Goal: Communication & Community: Answer question/provide support

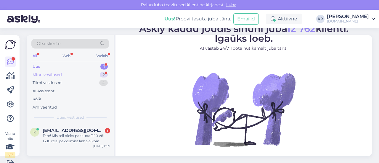
click at [60, 73] on div "Minu vestlused" at bounding box center [47, 75] width 29 height 6
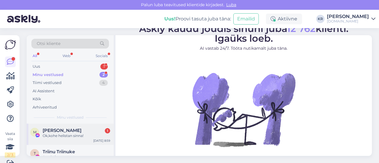
click at [78, 139] on div "M [PERSON_NAME] Uus 1 Ok,kohe helistan sinna! [DATE] 8:59" at bounding box center [70, 134] width 87 height 21
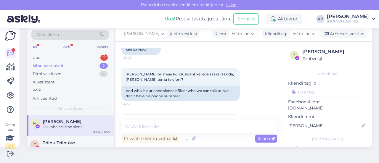
scroll to position [2951, 0]
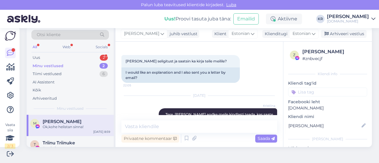
click at [72, 36] on div "Otsi kliente" at bounding box center [70, 35] width 78 height 10
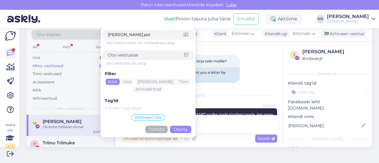
type input "[PERSON_NAME].pold"
click button "Otsing" at bounding box center [180, 129] width 21 height 7
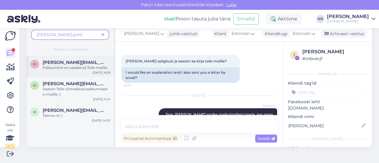
click at [85, 67] on div "Pakkumine on saadetud Teile meilile." at bounding box center [76, 67] width 67 height 5
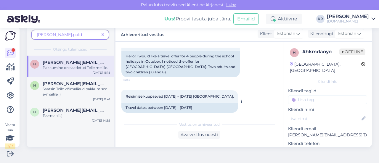
scroll to position [136, 0]
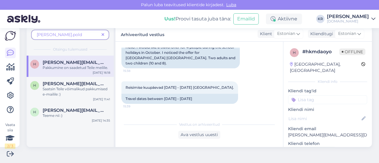
click at [105, 34] on span at bounding box center [102, 35] width 7 height 6
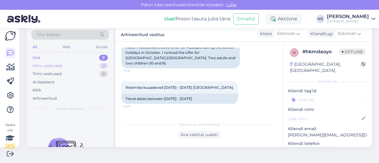
click at [78, 69] on div "Minu vestlused 2" at bounding box center [70, 66] width 78 height 8
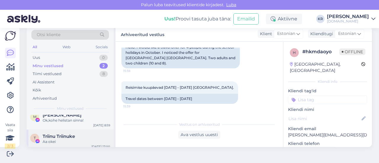
scroll to position [10, 0]
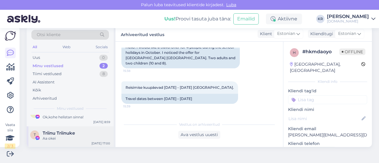
click at [73, 134] on span "Triinu Triinuke" at bounding box center [59, 132] width 32 height 5
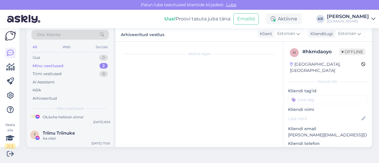
scroll to position [3269, 0]
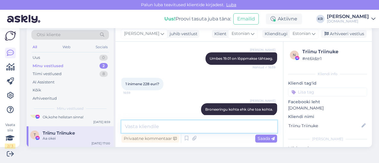
click at [162, 125] on textarea at bounding box center [199, 126] width 156 height 12
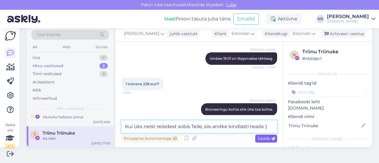
type textarea "Kui üks neist reisidest sobis Teile, siis andke kindlasti teada :)"
click at [262, 138] on span "Saada" at bounding box center [265, 138] width 17 height 5
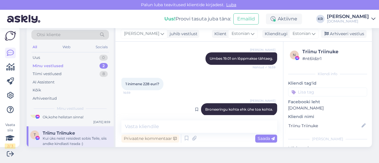
scroll to position [3307, 0]
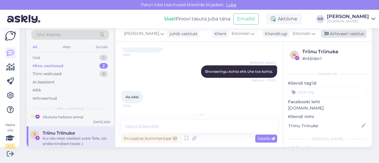
click at [327, 36] on div "Arhiveeri vestlus" at bounding box center [344, 34] width 46 height 8
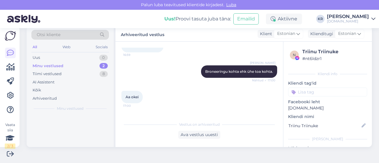
scroll to position [0, 0]
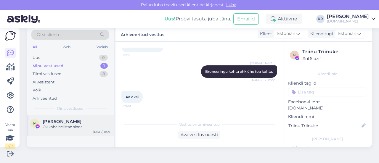
click at [86, 129] on div "Ok,kohe helistan sinna!" at bounding box center [76, 126] width 67 height 5
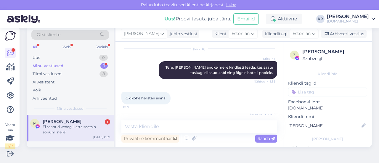
scroll to position [3002, 0]
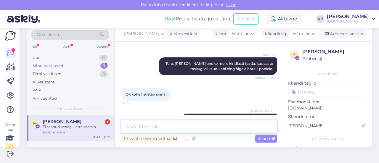
click at [199, 126] on textarea at bounding box center [199, 126] width 156 height 12
type textarea "Kuidas on Teie telefoninumber?"
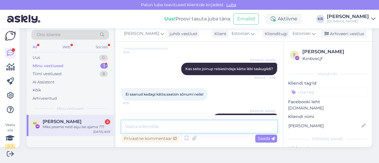
scroll to position [3078, 0]
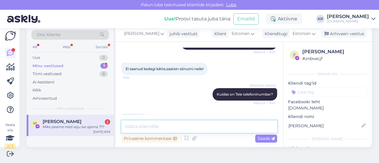
click at [216, 128] on textarea at bounding box center [199, 126] width 156 height 12
type textarea "V"
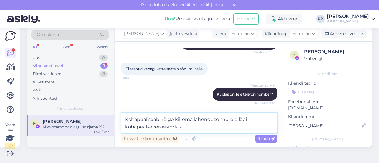
click at [198, 128] on textarea "Kohapeal saab kõige kiirema lahenduse murele läbi kohapealse reisiesindaja." at bounding box center [199, 123] width 156 height 20
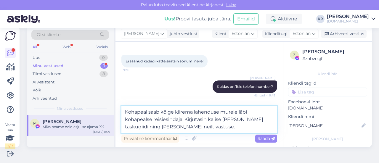
scroll to position [3093, 0]
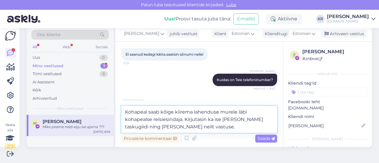
click at [157, 126] on textarea "Kohapeal saab kõige kiirema lahenduse murele läbi kohapealse reisiesindaja. Kir…" at bounding box center [199, 119] width 156 height 27
click at [170, 126] on textarea "Kohapeal saab kõige kiirema lahenduse murele läbi kohapealse reisiesindaja. Kir…" at bounding box center [199, 119] width 156 height 27
type textarea "Kohapeal saab kõige kiirema lahenduse murele läbi kohapealse reisiesindaja. Kir…"
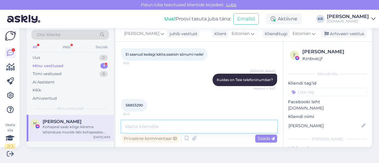
scroll to position [3114, 0]
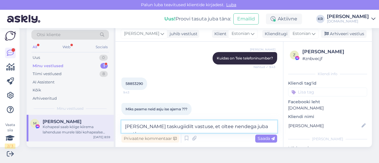
click at [200, 126] on textarea "[PERSON_NAME] taskugiidilt vastuse, et oltee nendega juba vestluses" at bounding box center [199, 126] width 156 height 12
click at [265, 126] on textarea "[PERSON_NAME] taskugiidilt vastuse, et olete nendega juba vestluses" at bounding box center [199, 126] width 156 height 12
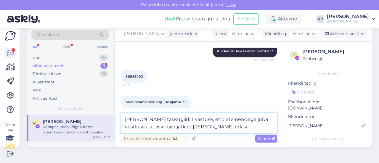
type textarea "[PERSON_NAME] taskugiidilt vastuse, et olete nendega juba vestluses ja taskugii…"
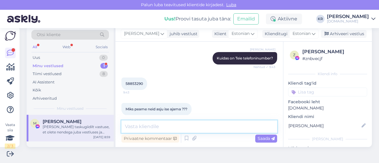
scroll to position [3145, 0]
